Goal: Transaction & Acquisition: Subscribe to service/newsletter

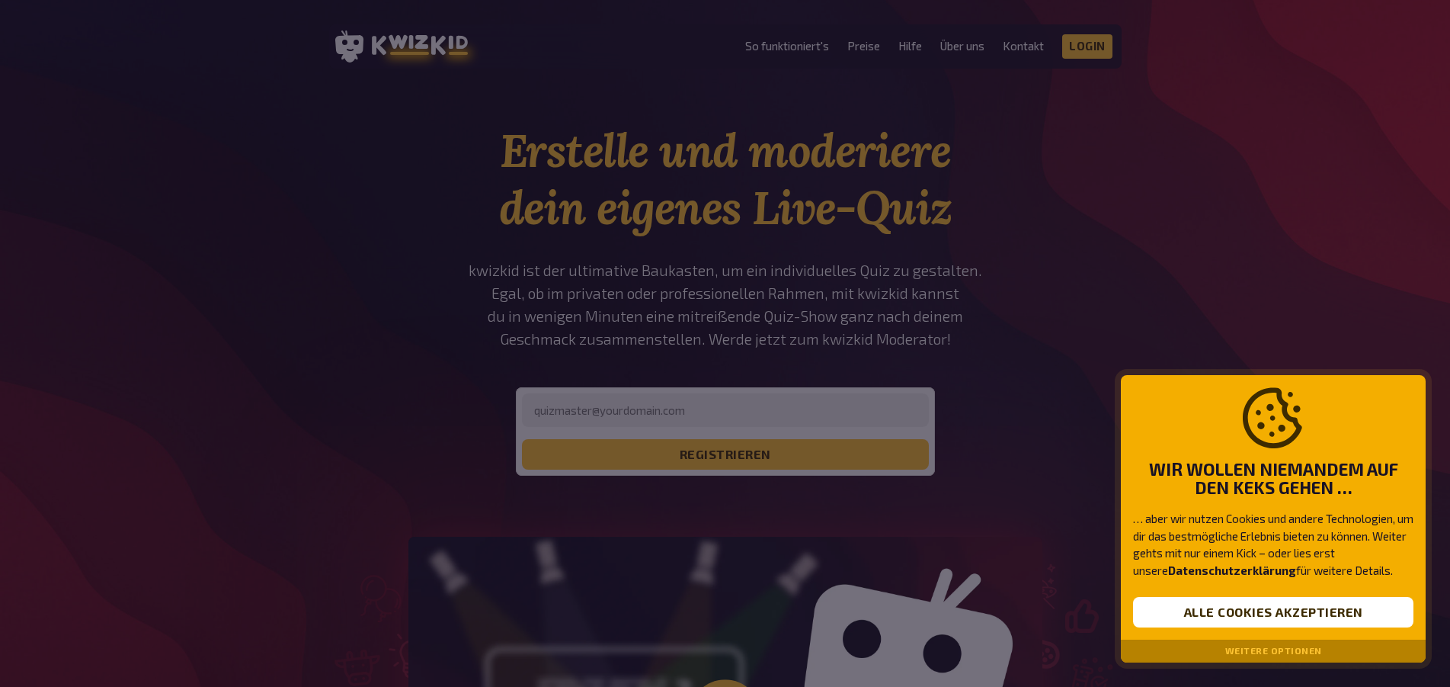
click at [1244, 652] on button "Weitere Optionen" at bounding box center [1273, 650] width 97 height 11
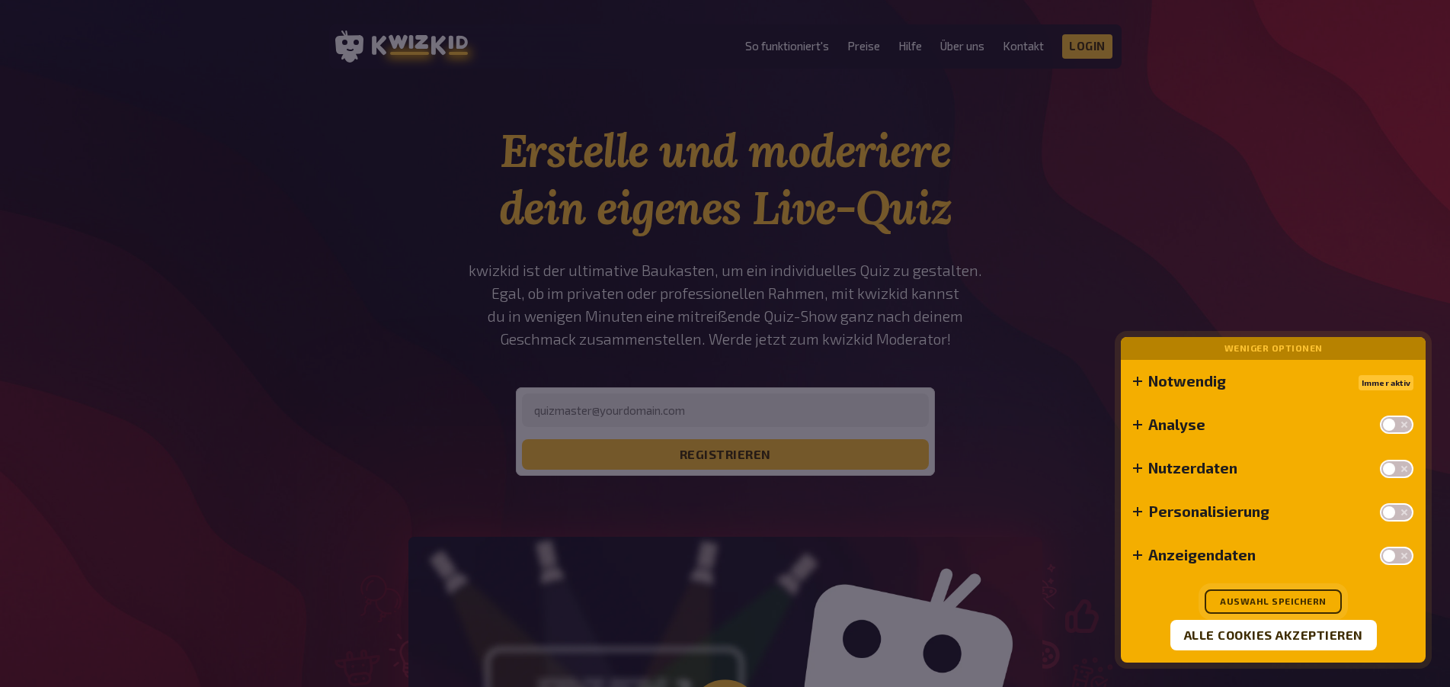
click at [1253, 600] on button "Auswahl speichern" at bounding box center [1273, 601] width 137 height 24
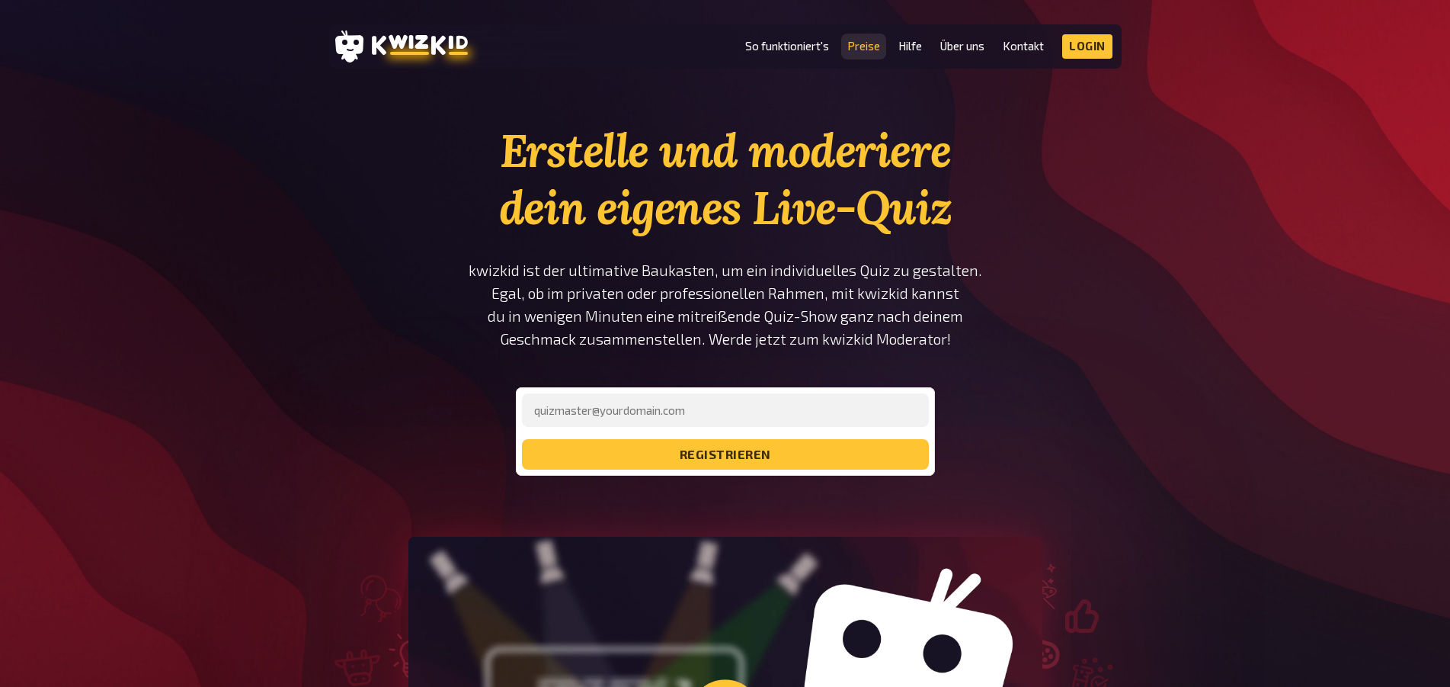
click at [870, 43] on link "Preise" at bounding box center [863, 46] width 33 height 13
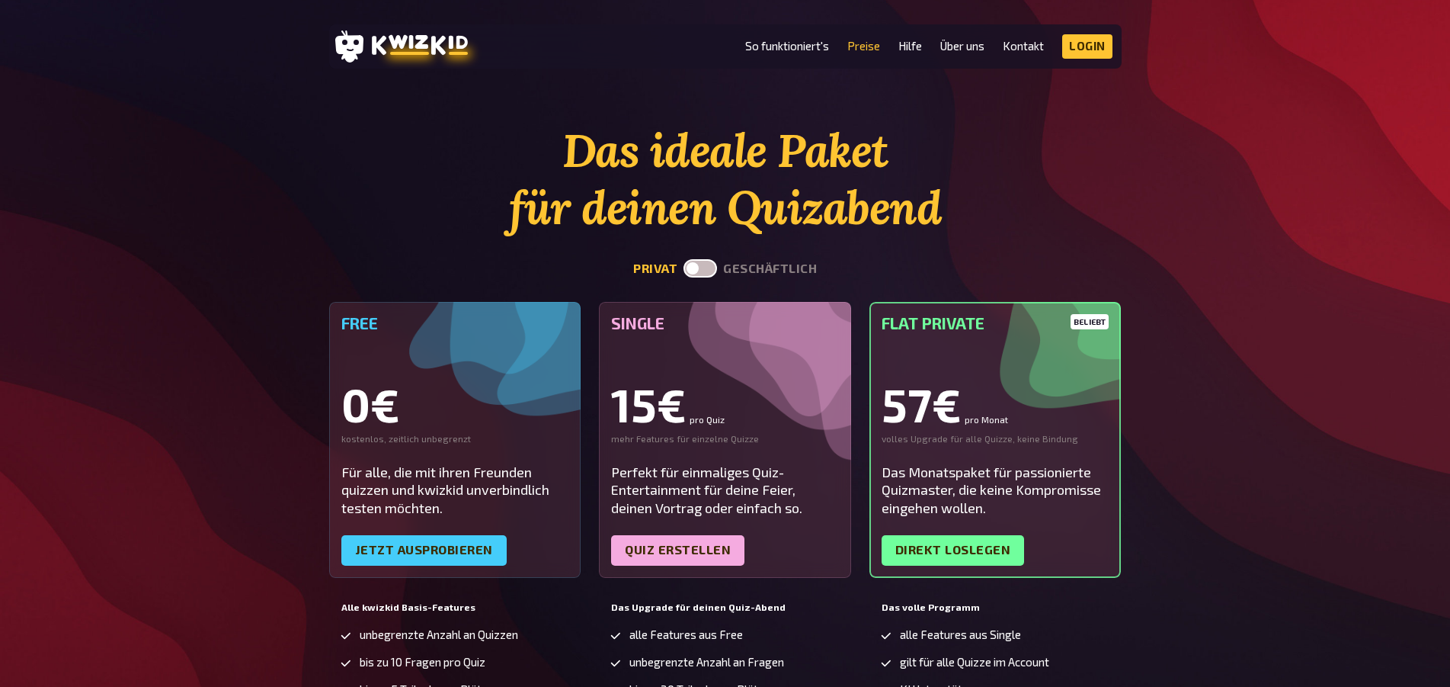
click at [697, 267] on label at bounding box center [701, 268] width 34 height 18
click at [684, 259] on input "checkbox" at bounding box center [683, 258] width 1 height 1
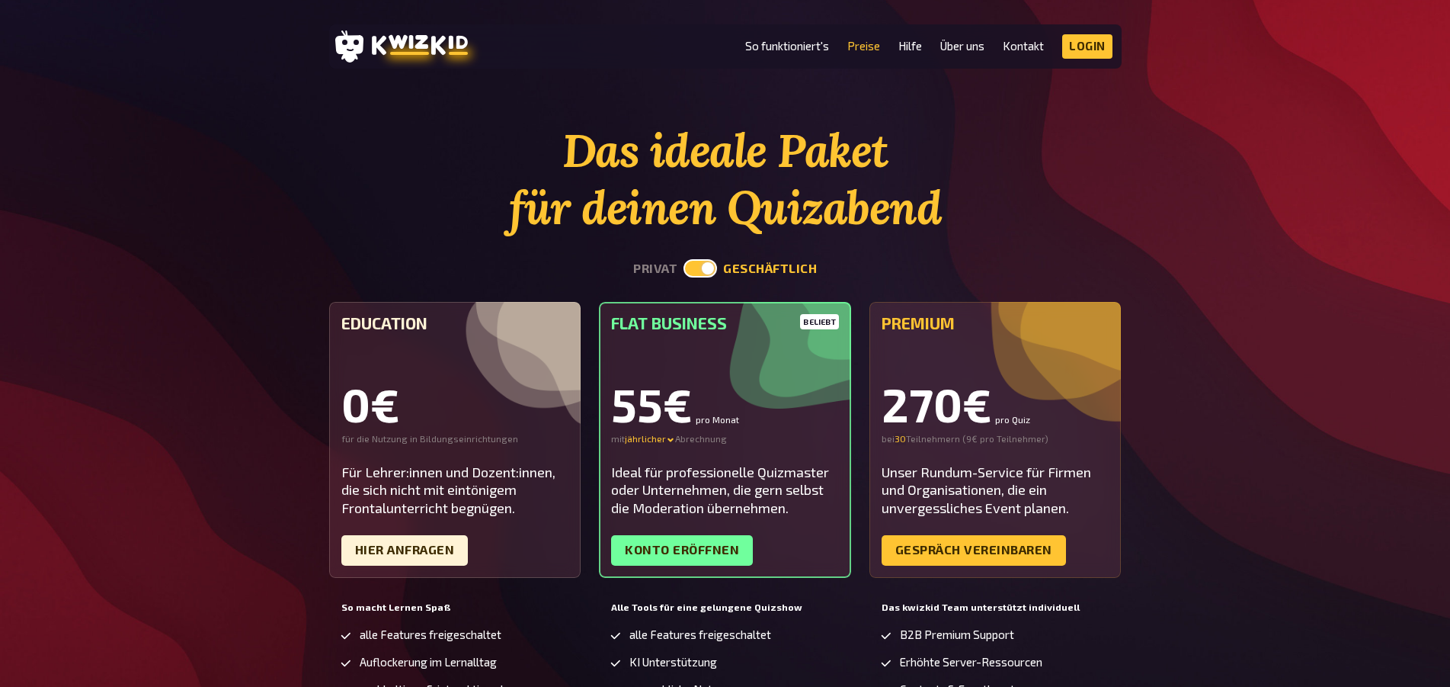
click at [697, 267] on label at bounding box center [701, 268] width 34 height 18
click at [684, 259] on input "checkbox" at bounding box center [683, 258] width 1 height 1
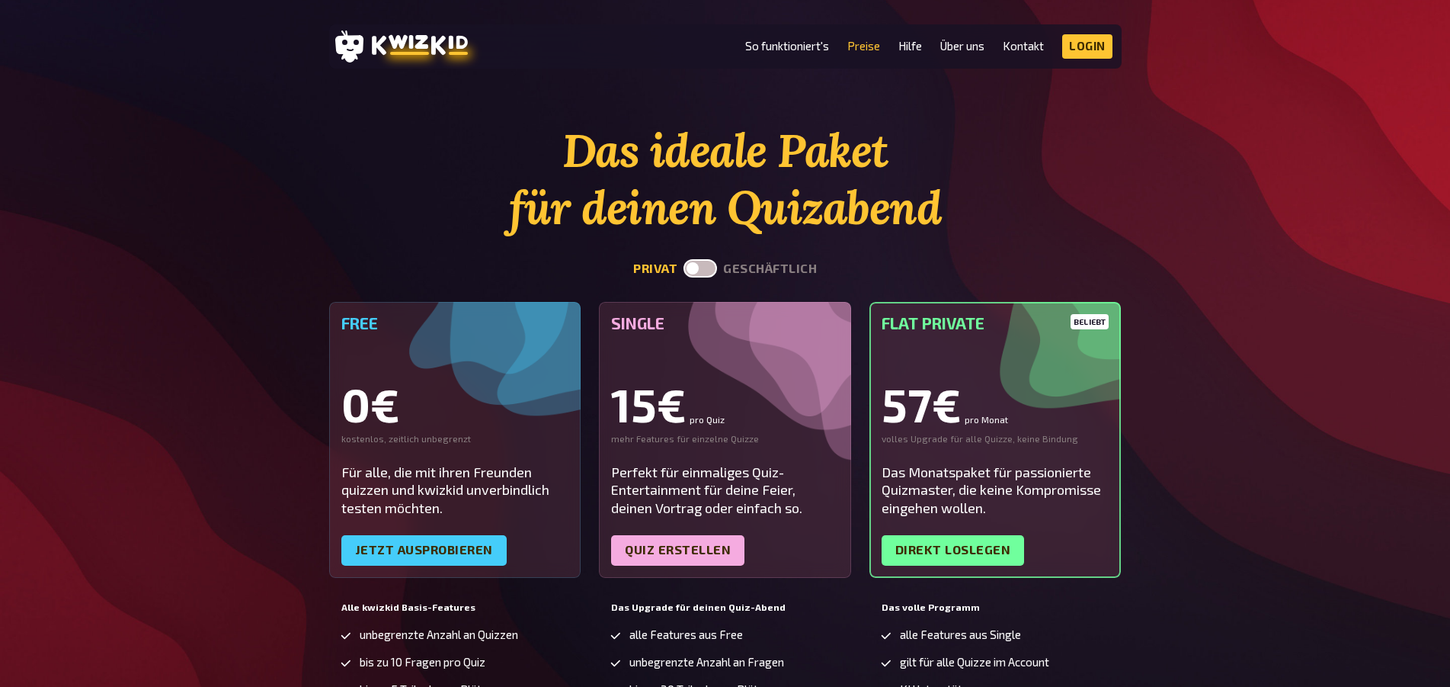
click at [697, 267] on label at bounding box center [701, 268] width 34 height 18
click at [684, 259] on input "checkbox" at bounding box center [683, 258] width 1 height 1
checkbox input "true"
